Goal: Use online tool/utility: Utilize a website feature to perform a specific function

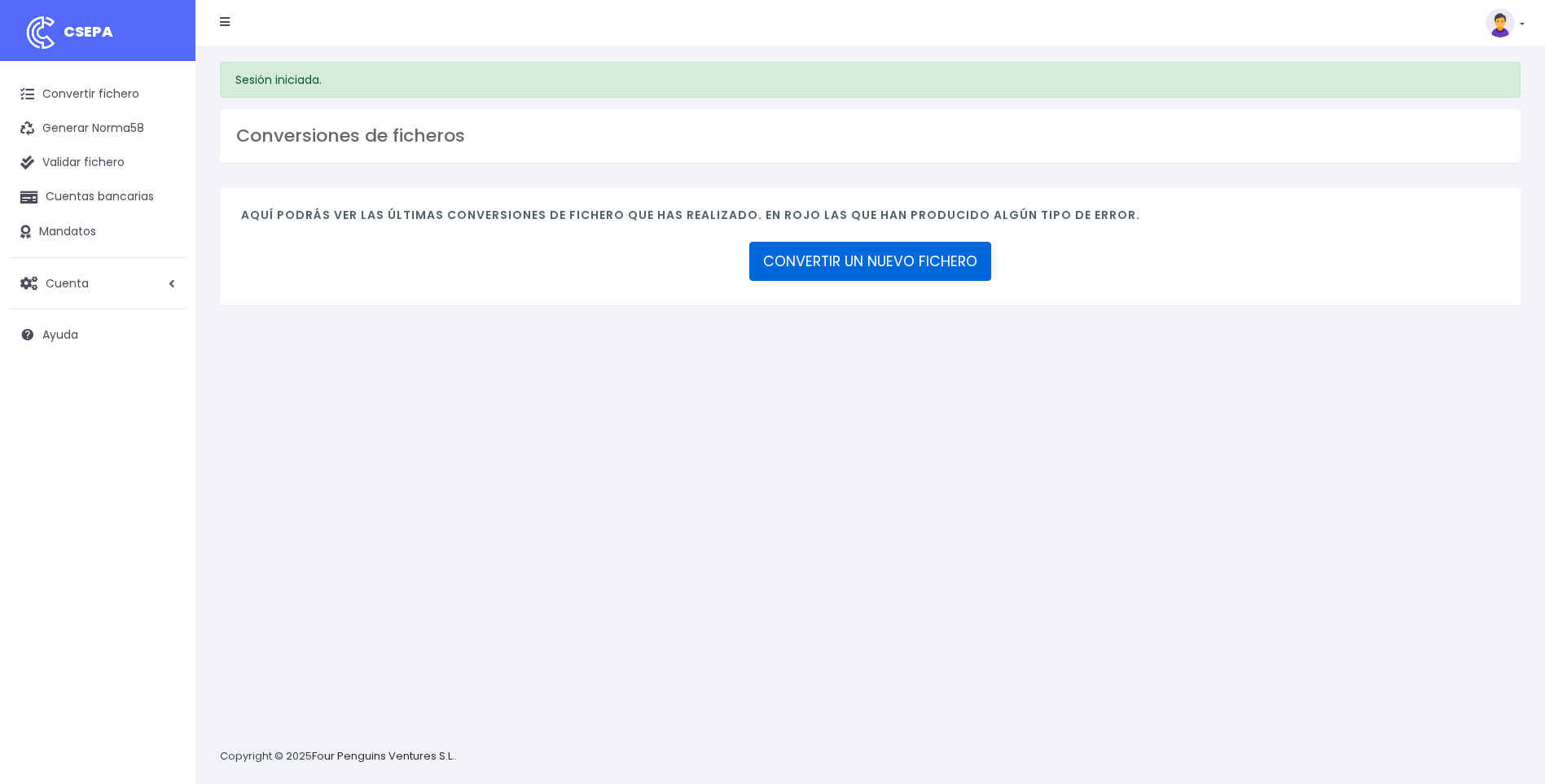
click at [894, 261] on link "CONVERTIR UN NUEVO FICHERO" at bounding box center [871, 261] width 242 height 39
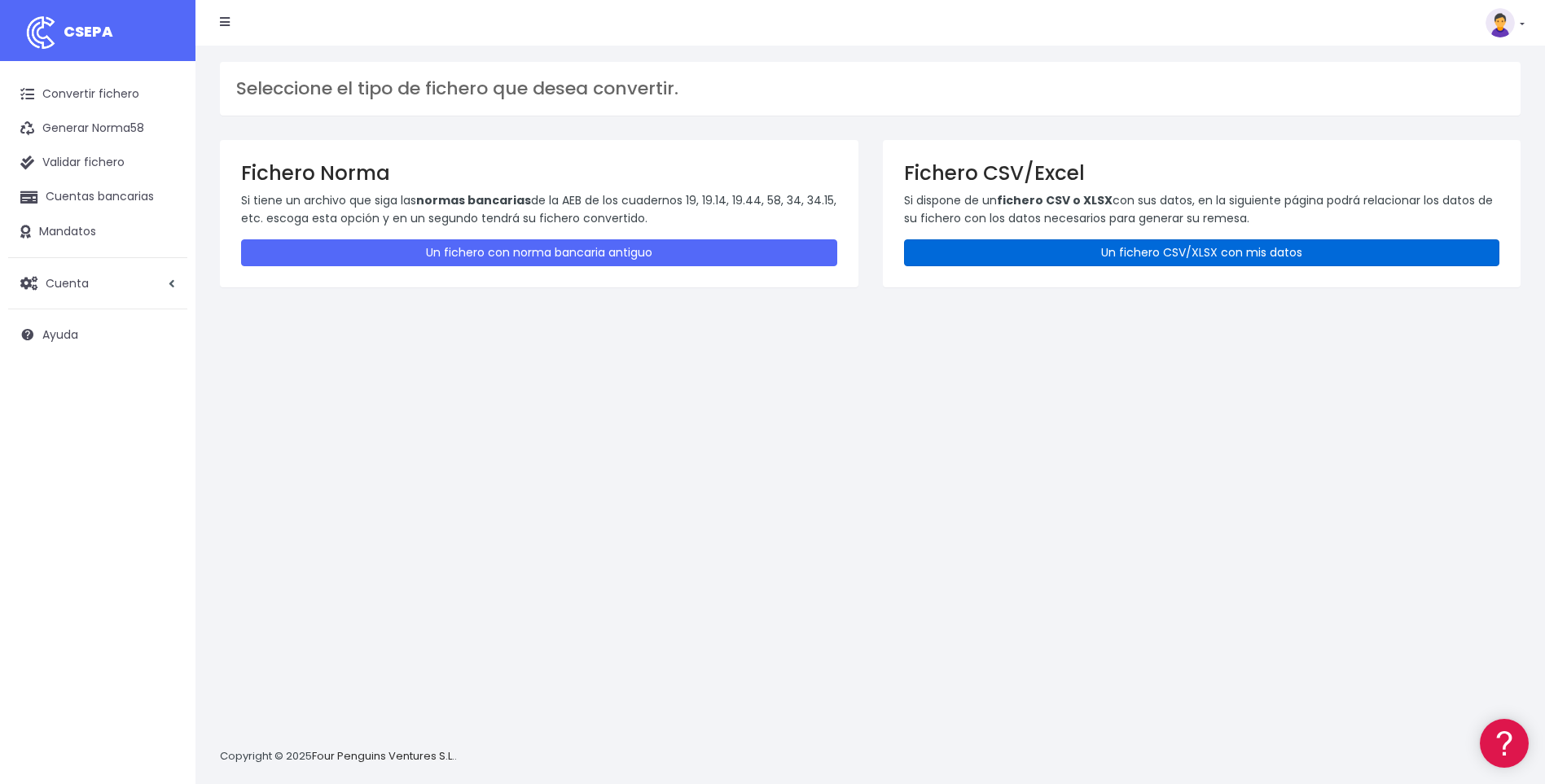
click at [1054, 256] on link "Un fichero CSV/XLSX con mis datos" at bounding box center [1202, 253] width 596 height 27
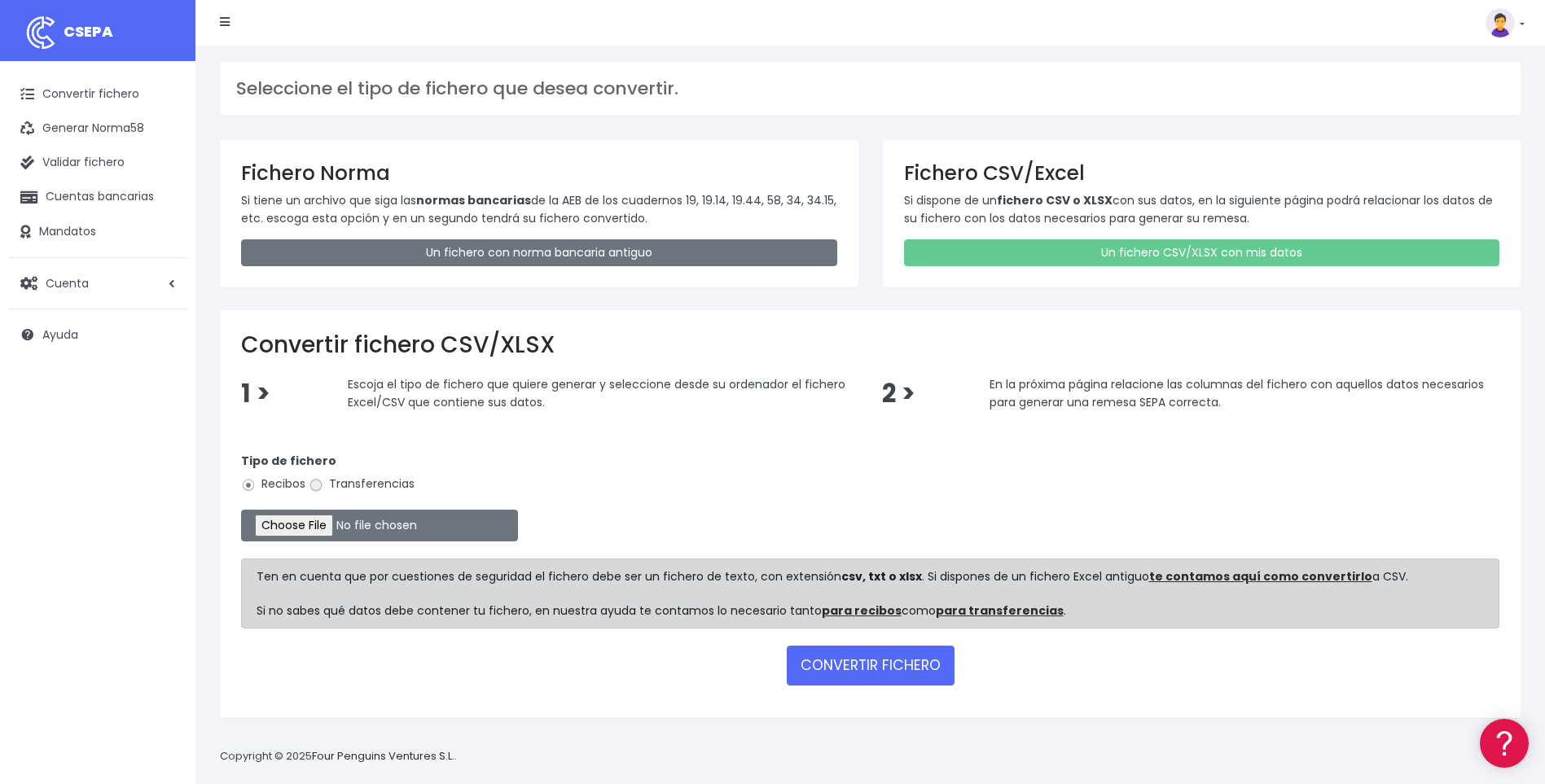
click at [317, 485] on input "Transferencias" at bounding box center [316, 486] width 15 height 15
radio input "true"
click at [327, 529] on input "file" at bounding box center [379, 526] width 277 height 32
type input "C:\fakepath\B9.csv"
click at [832, 669] on button "CONVERTIR FICHERO" at bounding box center [871, 665] width 168 height 39
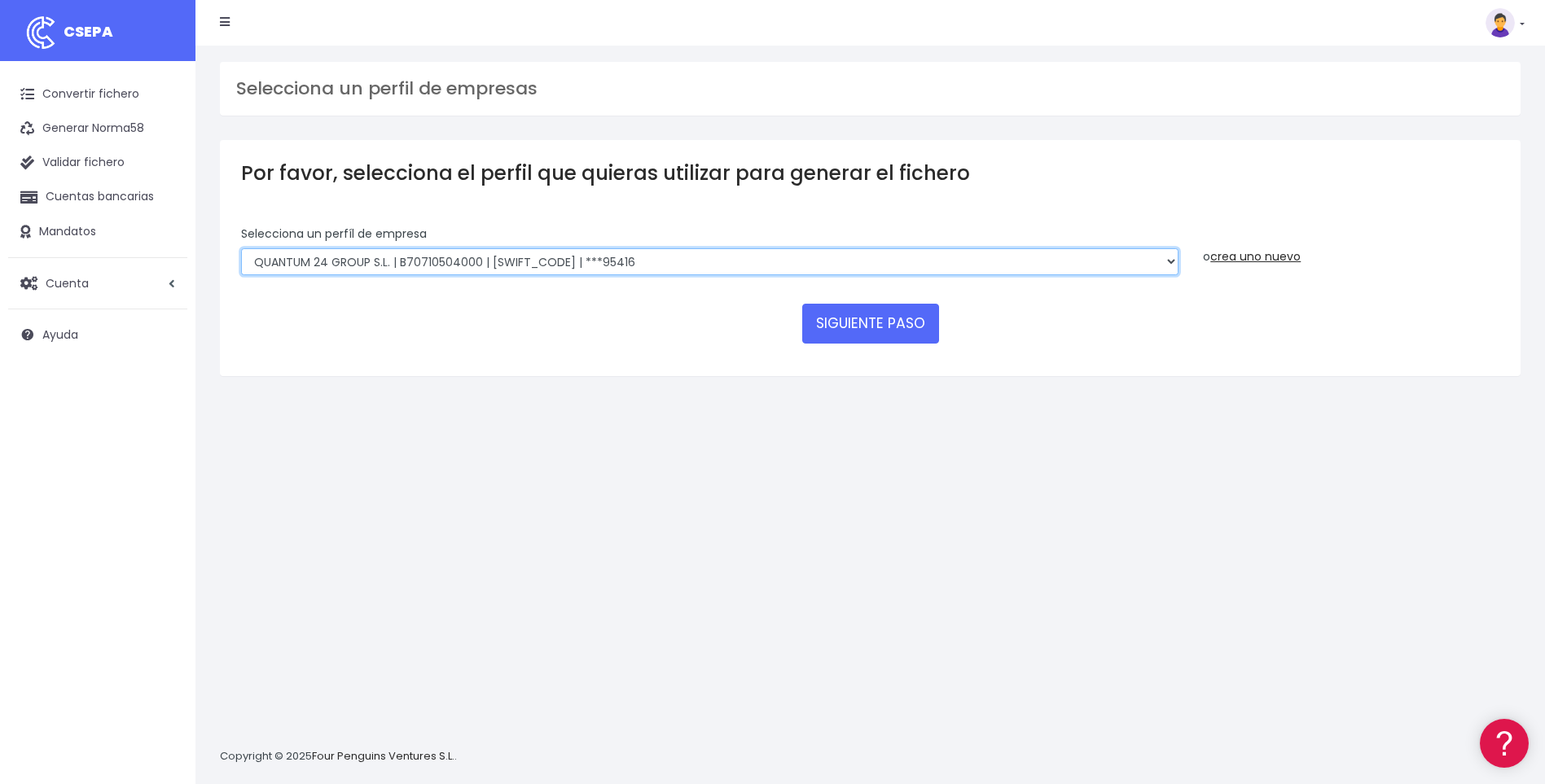
click at [1170, 261] on select "SUCCESSFUL ERA S.L. | B98807027000 | [SWIFT_CODE] | ***33554 SERVICE FOR YOU S.…" at bounding box center [709, 262] width 937 height 28
select select "2252"
click at [241, 248] on select "SUCCESSFUL ERA S.L. | B98807027000 | [SWIFT_CODE] | ***33554 SERVICE FOR YOU S.…" at bounding box center [709, 262] width 937 height 28
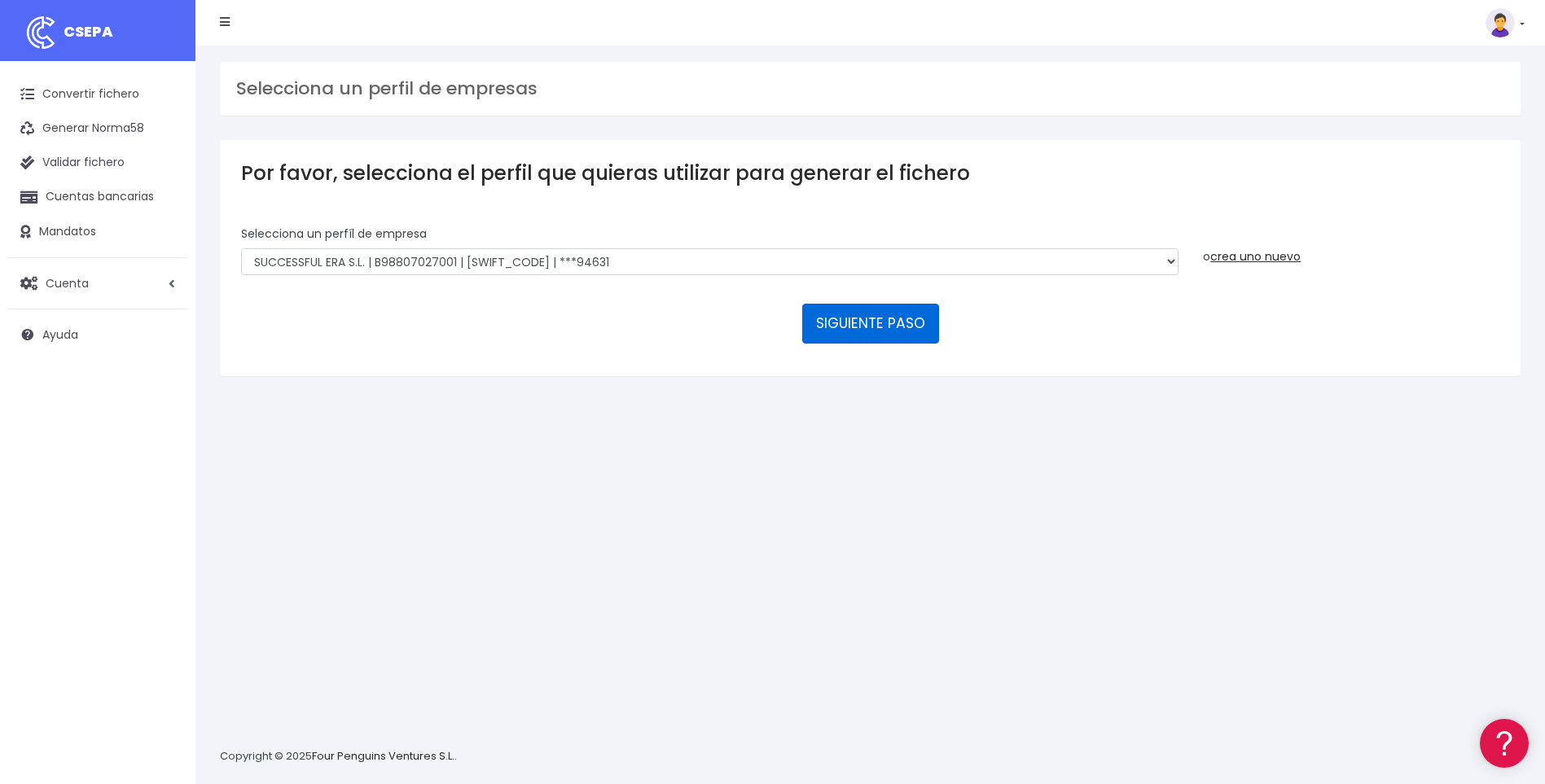
click at [862, 320] on button "SIGUIENTE PASO" at bounding box center [871, 323] width 137 height 39
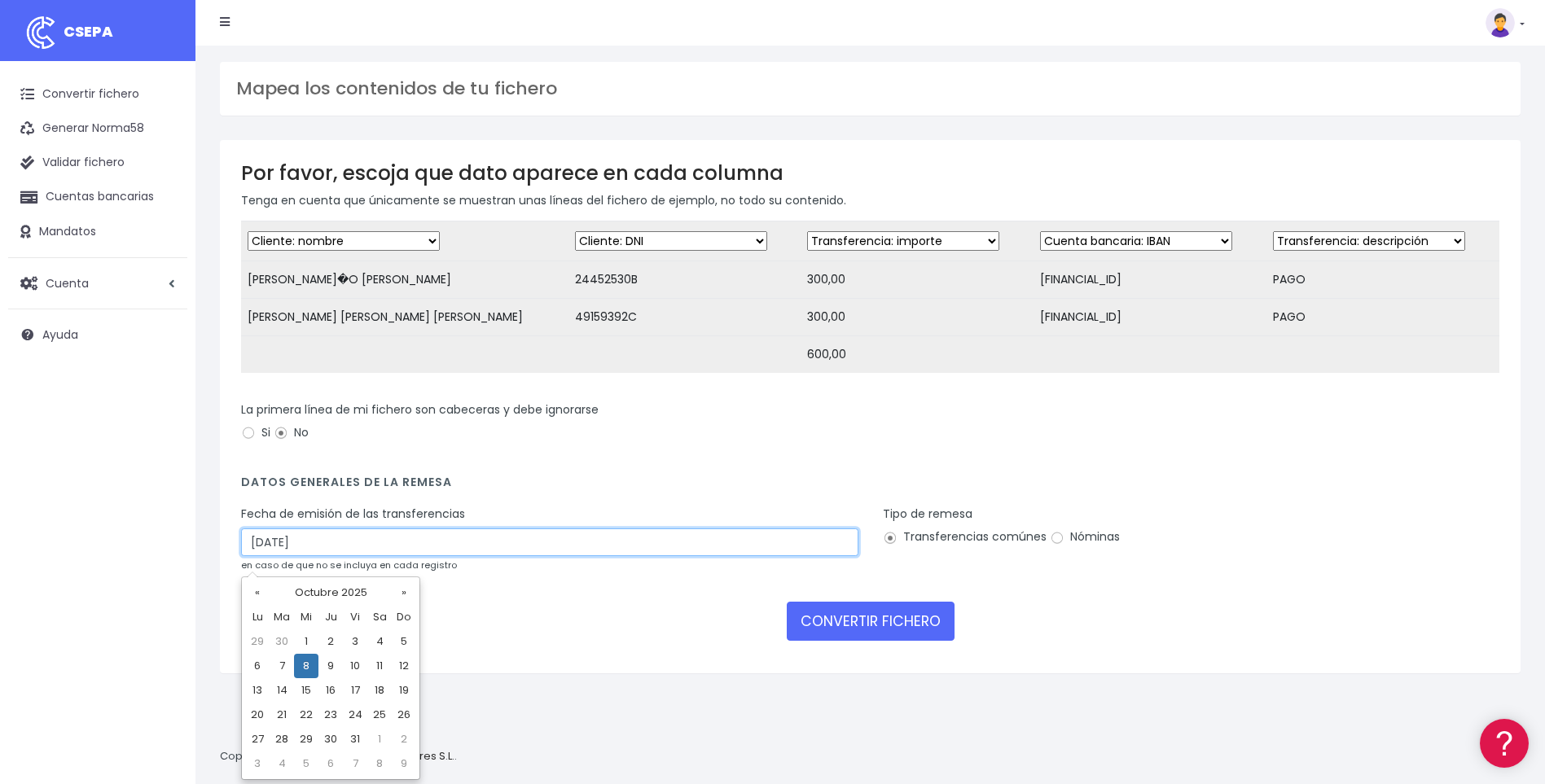
click at [256, 552] on input "08/10/2025" at bounding box center [549, 542] width 618 height 28
click at [255, 663] on td "6" at bounding box center [257, 666] width 24 height 24
type input "06/10/2025"
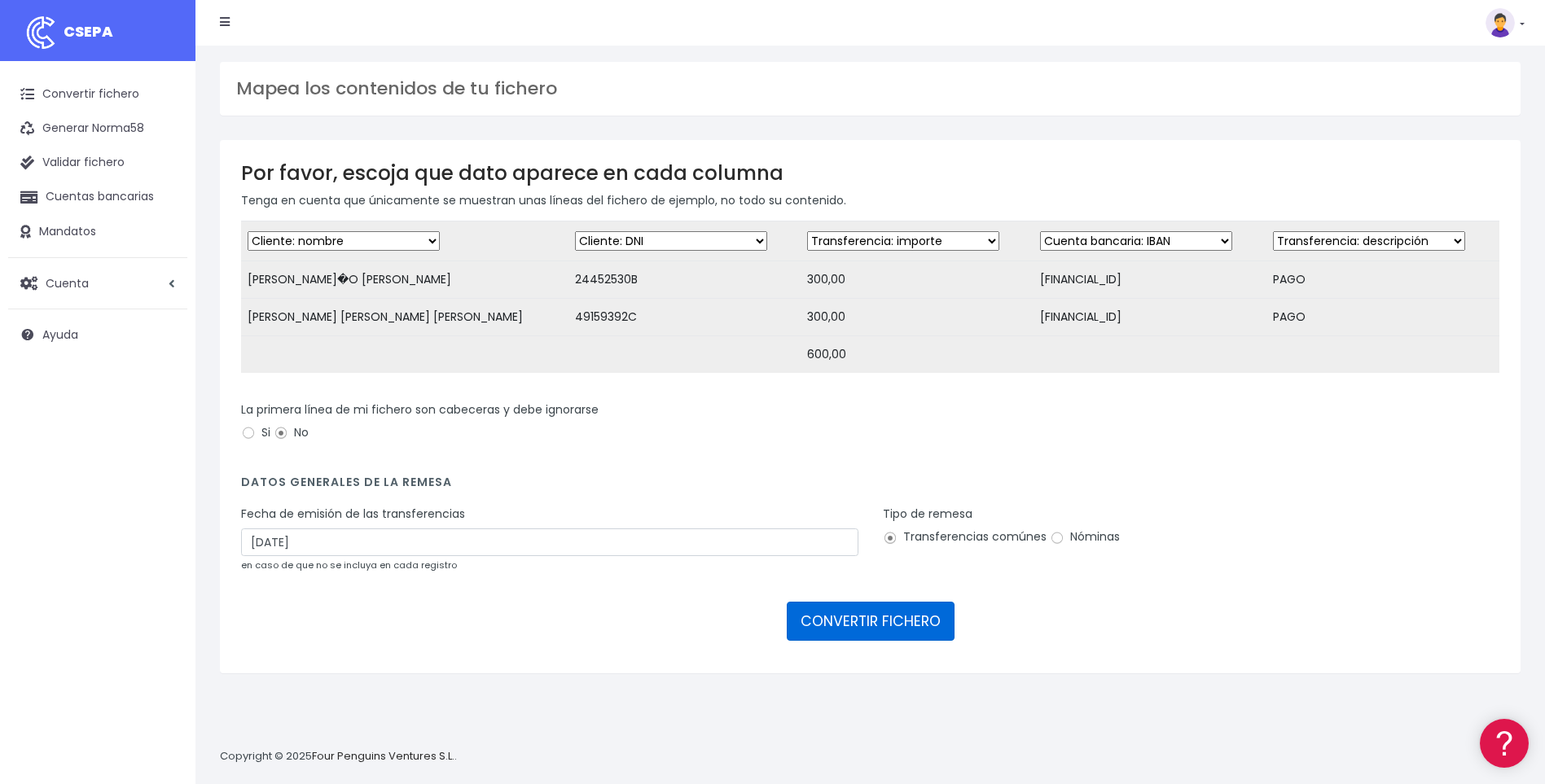
click at [869, 634] on button "CONVERTIR FICHERO" at bounding box center [871, 621] width 168 height 39
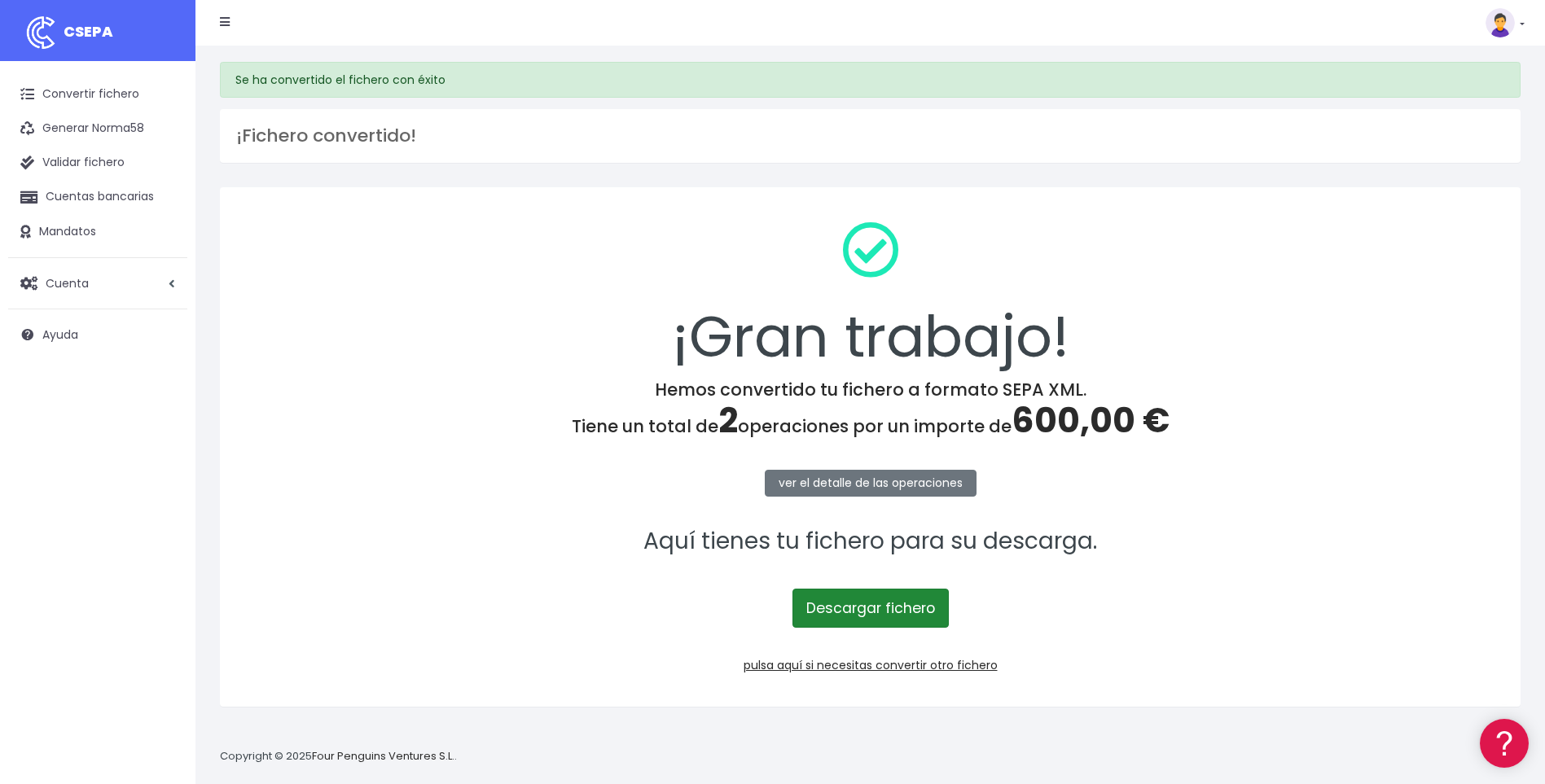
click at [882, 606] on link "Descargar fichero" at bounding box center [871, 608] width 156 height 39
